Goal: Task Accomplishment & Management: Use online tool/utility

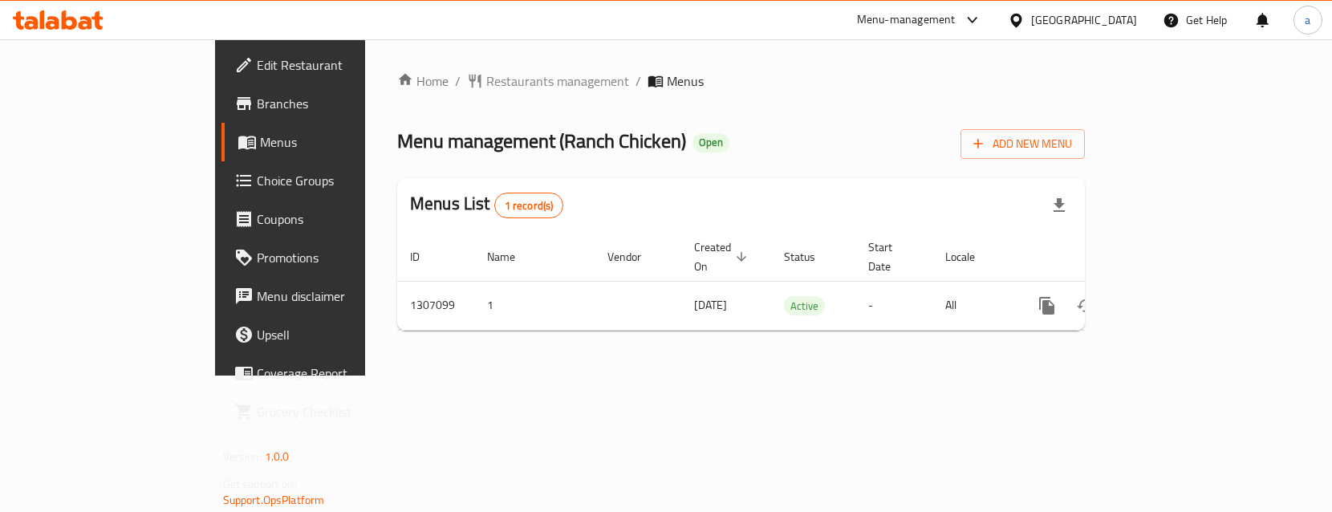
click at [257, 183] on span "Choice Groups" at bounding box center [341, 180] width 168 height 19
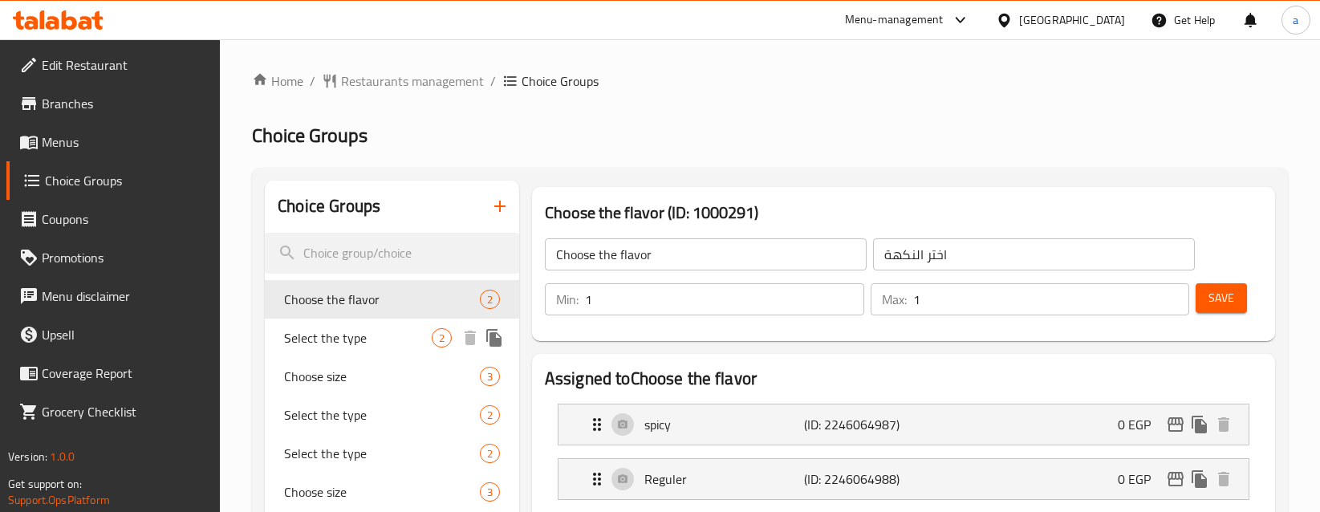
click at [373, 332] on span "Select the type" at bounding box center [358, 337] width 148 height 19
type input "Select the type"
type input "اختر النوع"
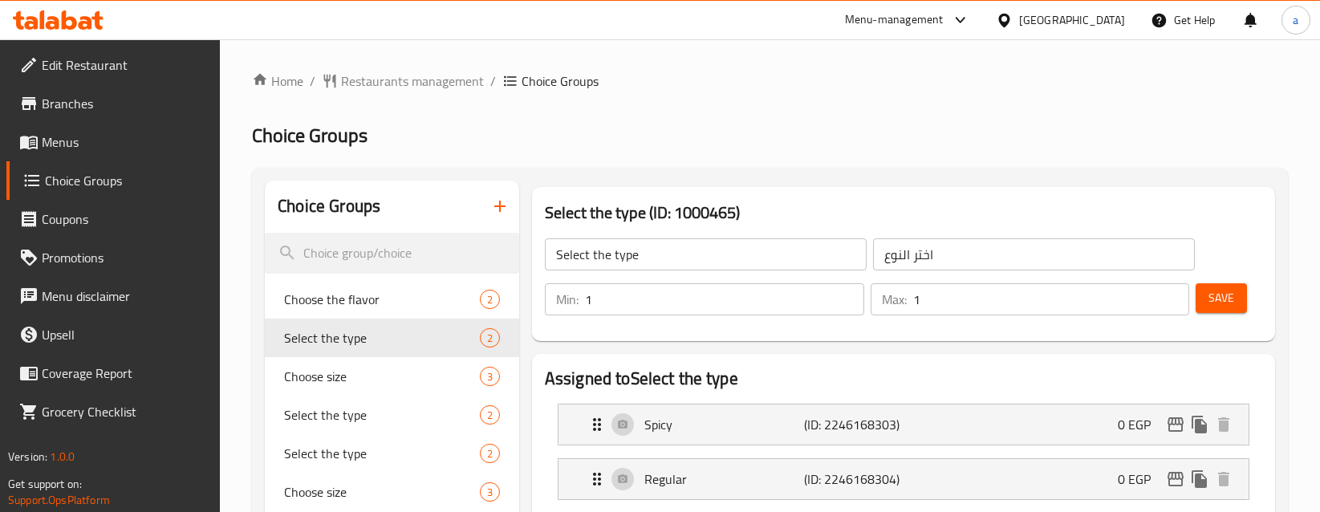
click at [1011, 127] on h2 "Choice Groups" at bounding box center [770, 136] width 1036 height 26
click at [384, 73] on span "Restaurants management" at bounding box center [412, 80] width 143 height 19
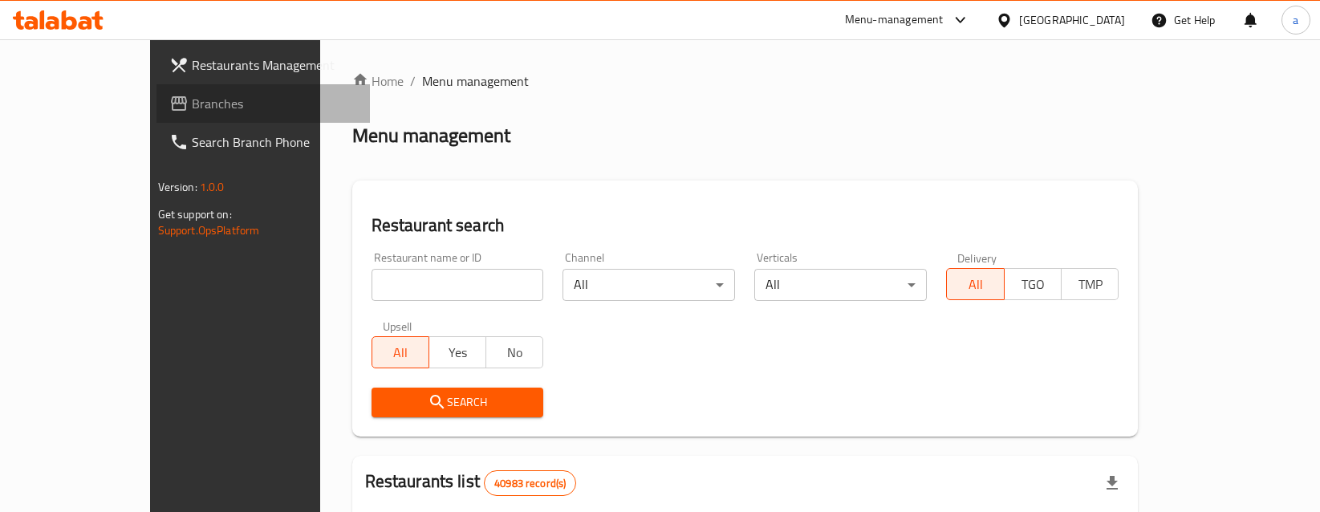
click at [192, 100] on span "Branches" at bounding box center [275, 103] width 166 height 19
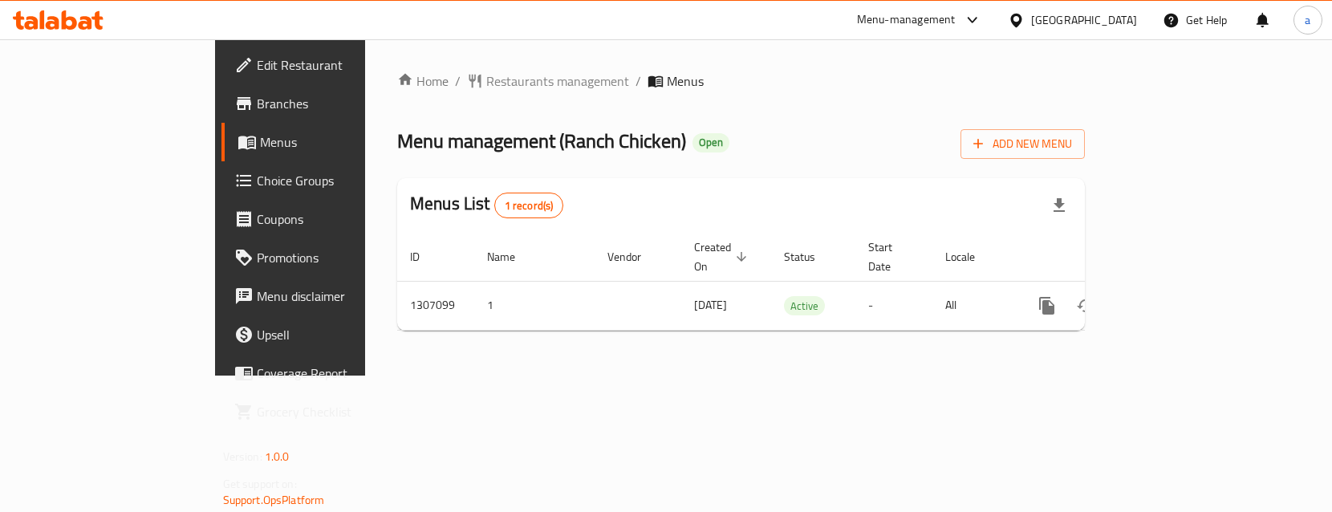
click at [257, 185] on span "Choice Groups" at bounding box center [341, 180] width 168 height 19
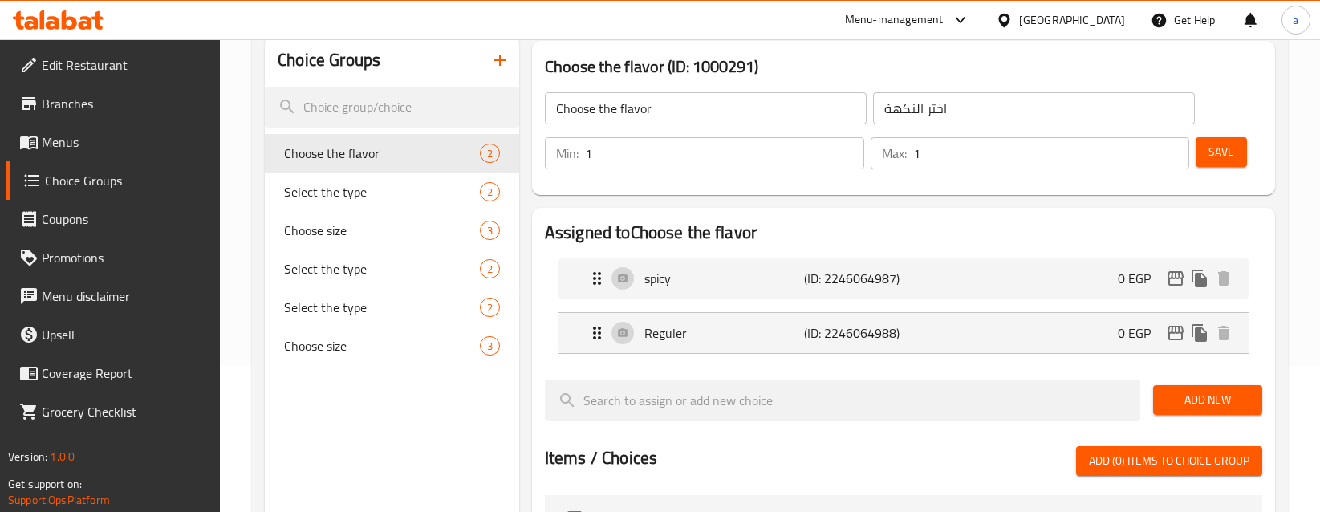
scroll to position [160, 0]
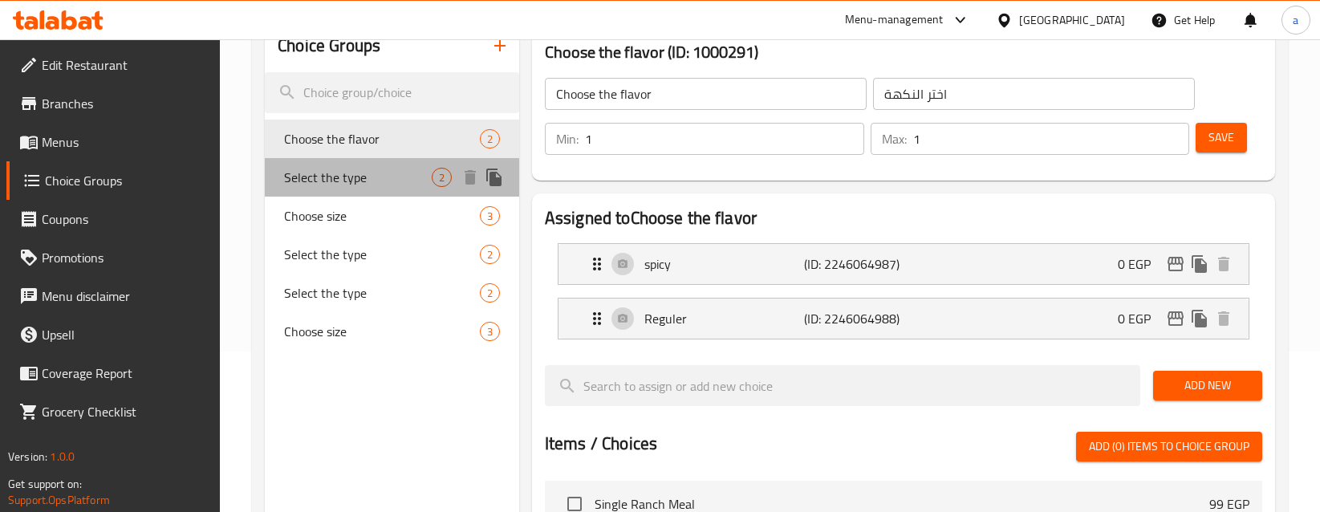
click at [392, 169] on span "Select the type" at bounding box center [358, 177] width 148 height 19
type input "Select the type"
type input "اختر النوع"
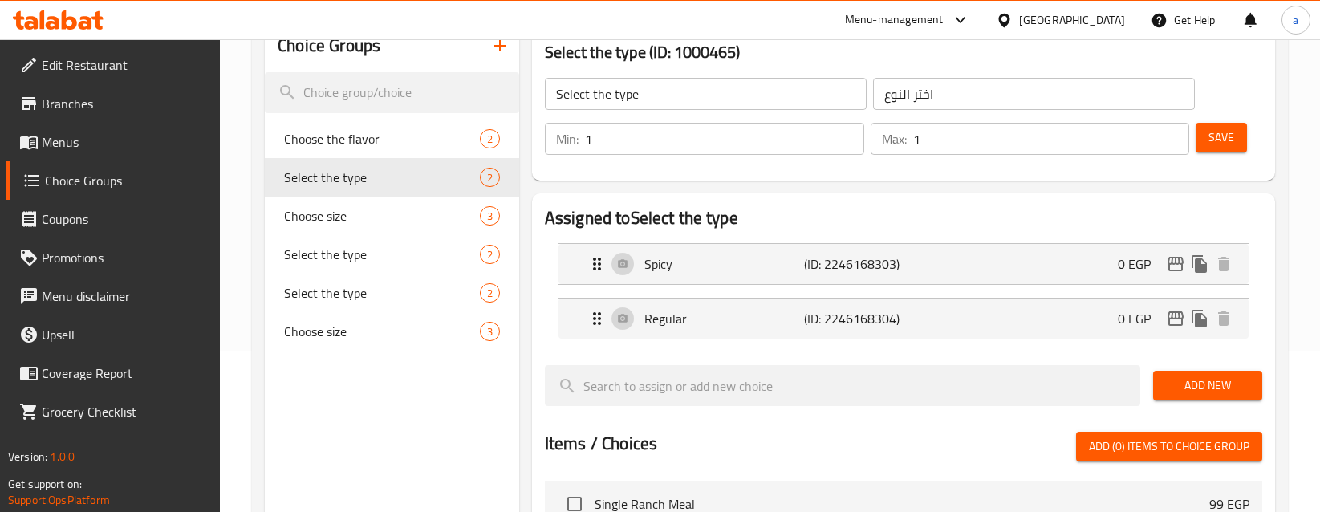
click at [1270, 245] on div "Assigned to Select the type Spicy (ID: 2246168303) 0 EGP Name (En) Spicy Name (…" at bounding box center [903, 493] width 743 height 601
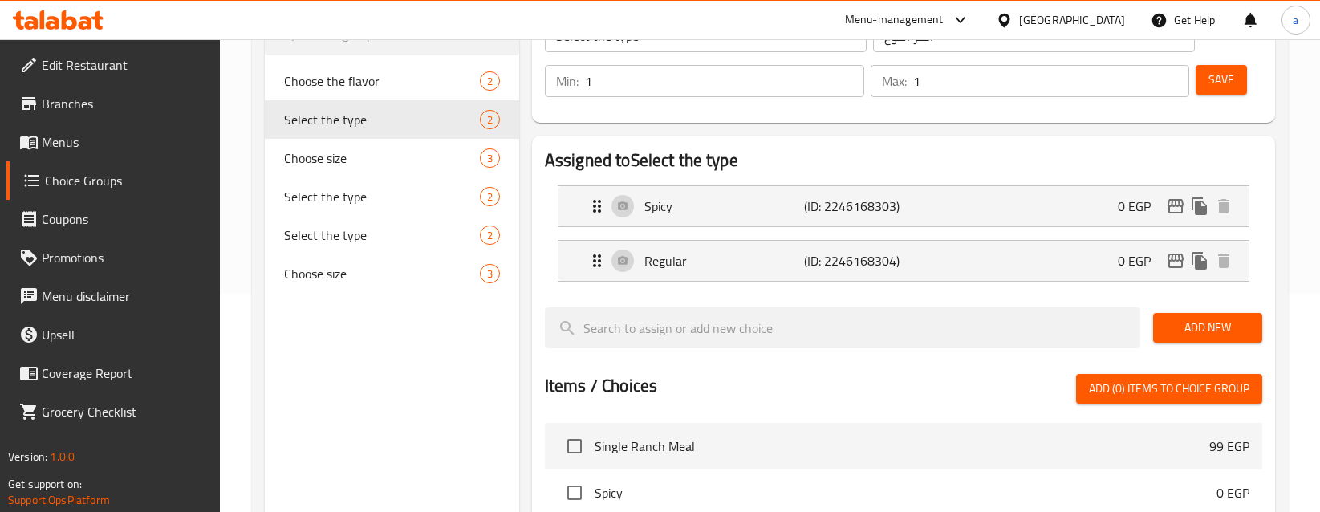
scroll to position [125, 0]
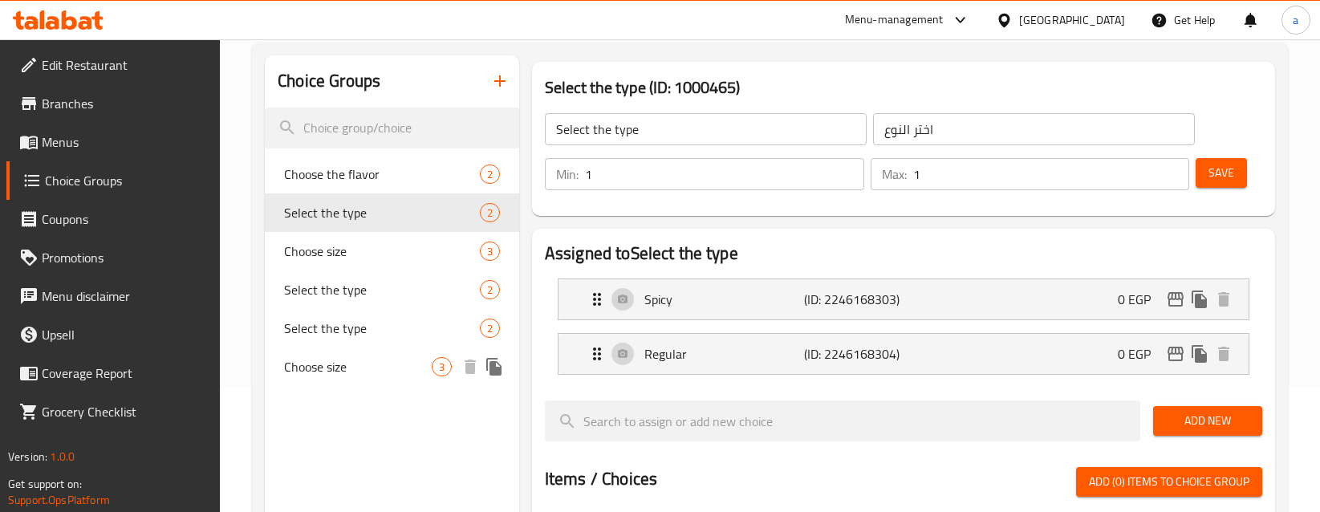
click at [365, 382] on div "Choose size 3" at bounding box center [392, 366] width 254 height 39
type input "Choose size"
type input "اختر الحجم"
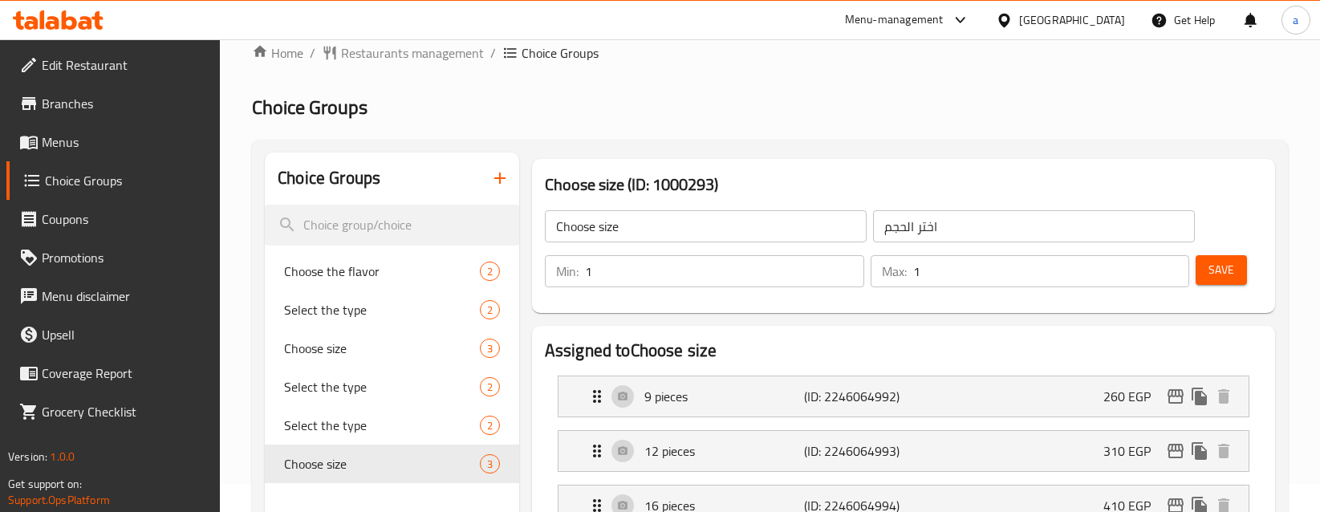
scroll to position [0, 0]
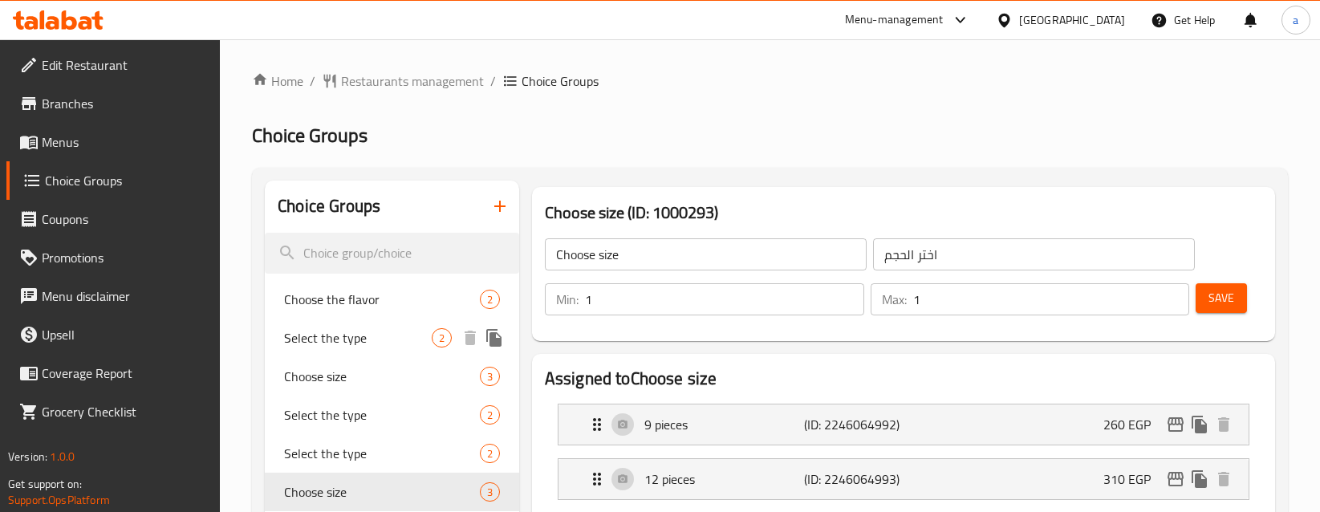
click at [377, 340] on span "Select the type" at bounding box center [358, 337] width 148 height 19
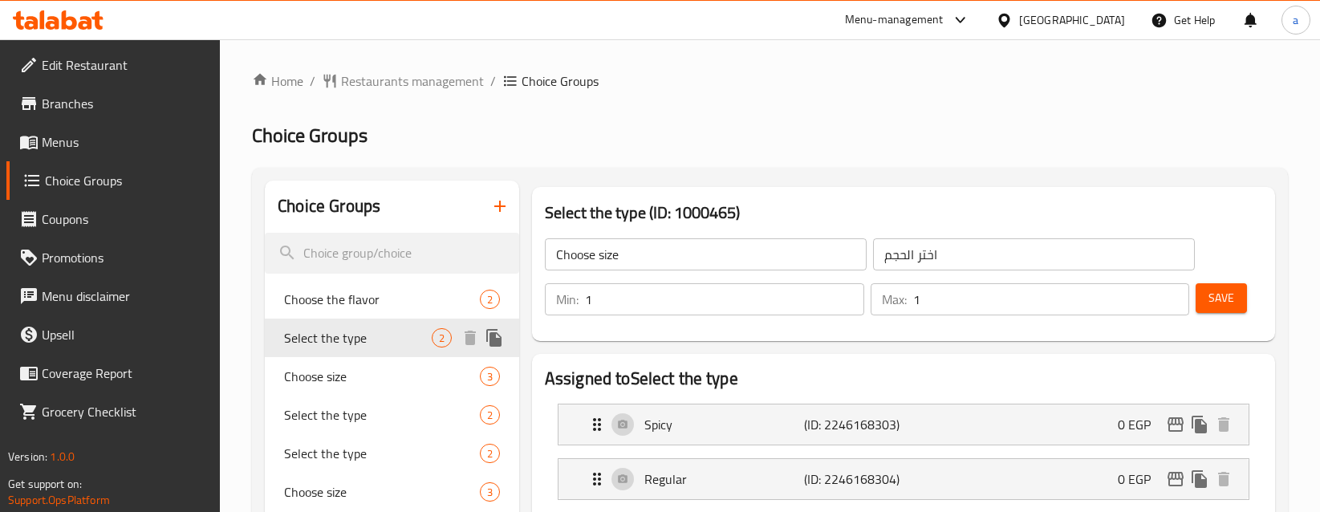
type input "Select the type"
type input "اختر النوع"
